Goal: Transaction & Acquisition: Purchase product/service

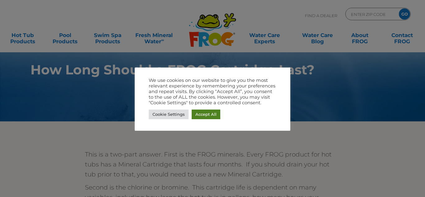
click at [204, 113] on link "Accept All" at bounding box center [206, 115] width 29 height 10
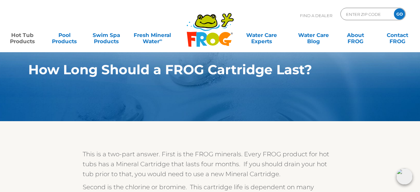
click at [30, 39] on link "Hot Tub Products" at bounding box center [22, 35] width 33 height 12
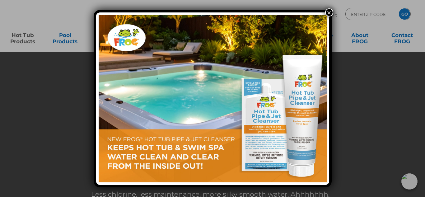
click at [329, 10] on button "×" at bounding box center [329, 12] width 8 height 8
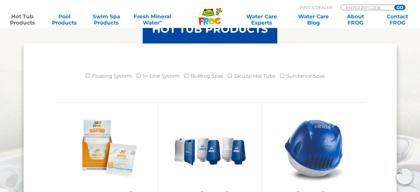
scroll to position [686, 0]
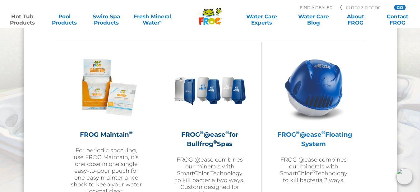
click at [320, 81] on img at bounding box center [314, 88] width 72 height 72
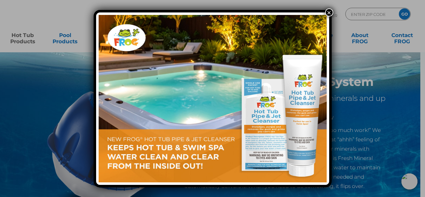
click at [326, 13] on button "×" at bounding box center [329, 12] width 8 height 8
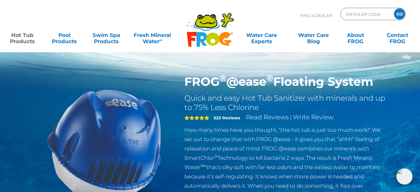
click at [125, 149] on img at bounding box center [104, 146] width 142 height 142
click at [117, 154] on img at bounding box center [104, 146] width 142 height 142
click at [361, 15] on input "Zip Code Form" at bounding box center [367, 14] width 42 height 9
type input "04074"
click at [401, 16] on input "GO" at bounding box center [399, 13] width 11 height 11
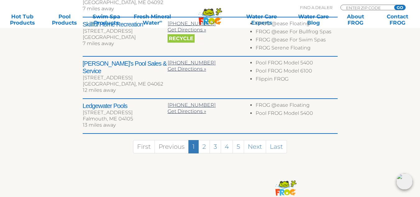
scroll to position [390, 0]
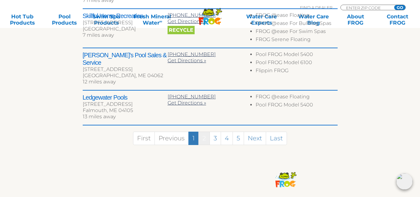
click at [206, 132] on link "2" at bounding box center [205, 138] width 12 height 13
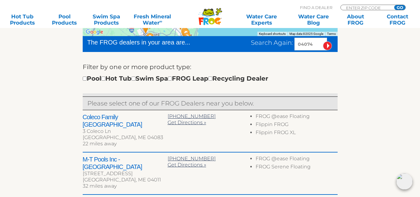
scroll to position [185, 0]
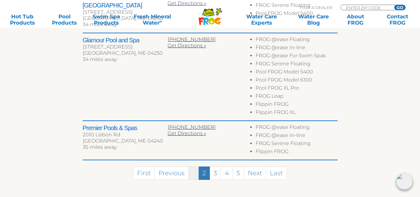
click at [191, 166] on link "1" at bounding box center [194, 172] width 10 height 13
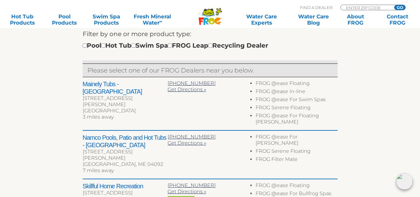
scroll to position [191, 0]
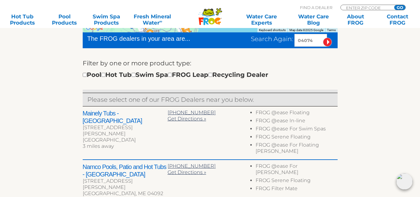
click at [110, 76] on div "Pool Hot Tub Swim Spa FROG Leap Recycling Dealer" at bounding box center [176, 75] width 186 height 10
click at [105, 76] on input "checkbox" at bounding box center [103, 75] width 4 height 4
checkbox input "true"
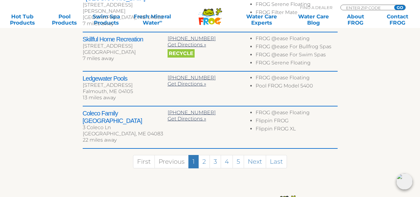
scroll to position [372, 0]
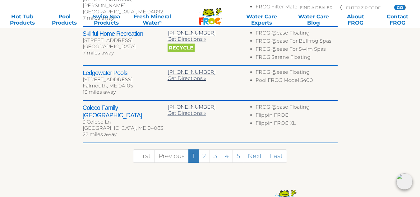
click at [110, 83] on div "Falmouth, ME 04105" at bounding box center [125, 86] width 85 height 6
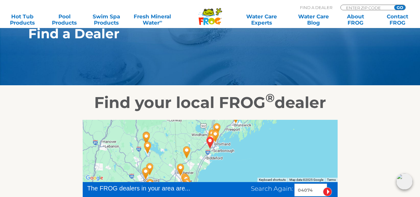
scroll to position [0, 0]
